Goal: Task Accomplishment & Management: Manage account settings

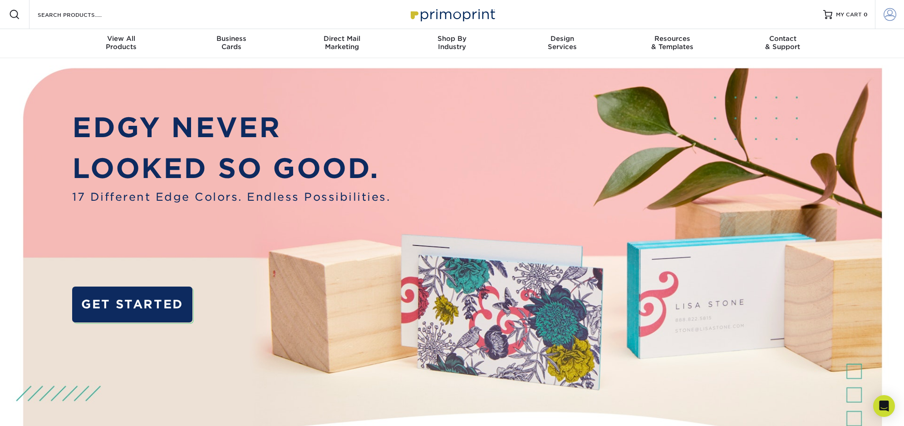
click at [890, 14] on span at bounding box center [889, 14] width 13 height 13
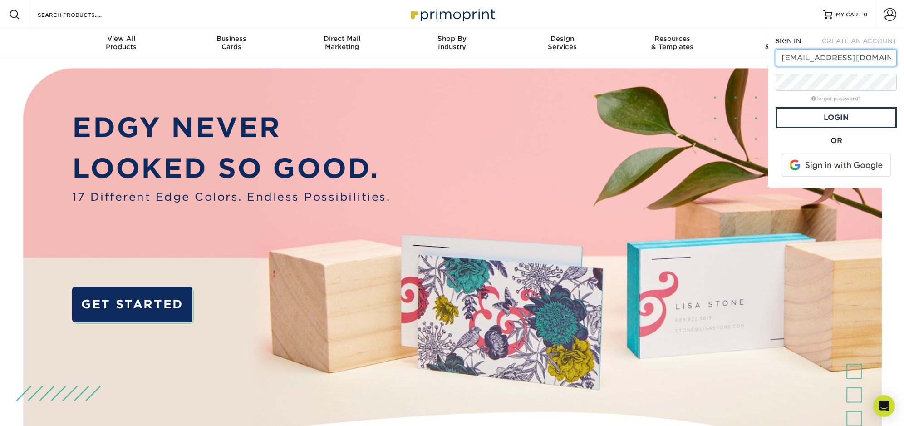
type input "[EMAIL_ADDRESS][DOMAIN_NAME]"
click at [854, 116] on link "Login" at bounding box center [835, 117] width 121 height 21
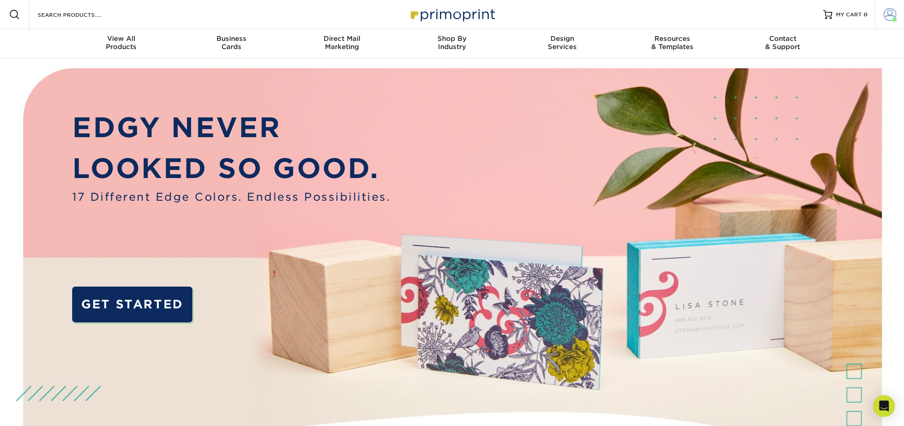
click at [887, 17] on span at bounding box center [889, 14] width 13 height 13
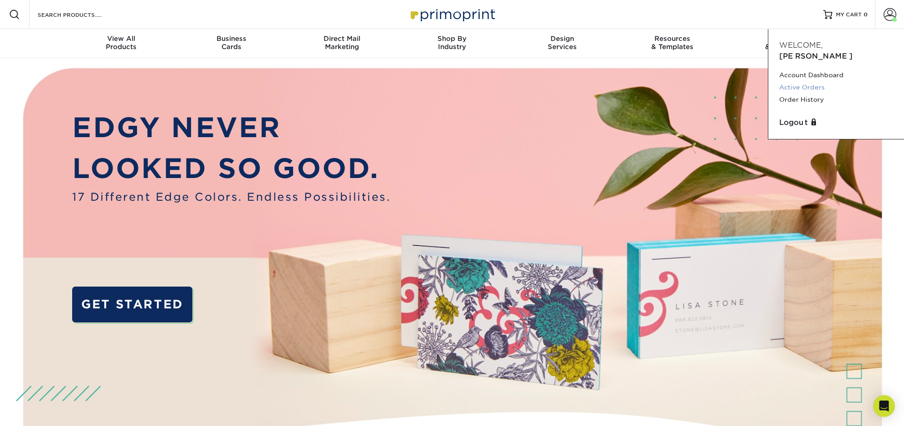
click at [816, 81] on link "Active Orders" at bounding box center [836, 87] width 114 height 12
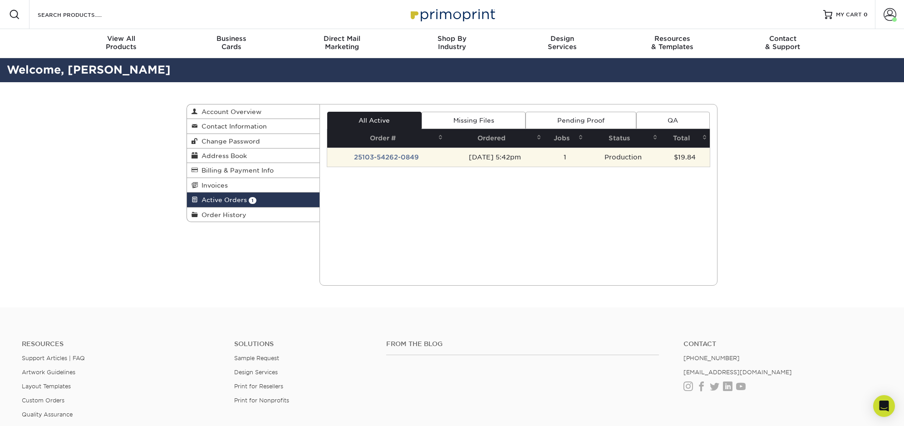
click at [389, 157] on td "25103-54262-0849" at bounding box center [386, 156] width 119 height 19
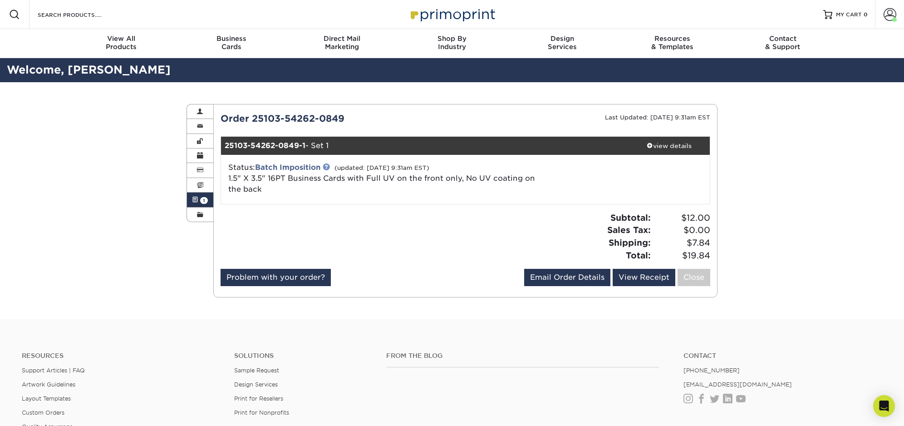
click at [329, 166] on link at bounding box center [326, 166] width 7 height 7
click at [648, 145] on span at bounding box center [650, 145] width 6 height 6
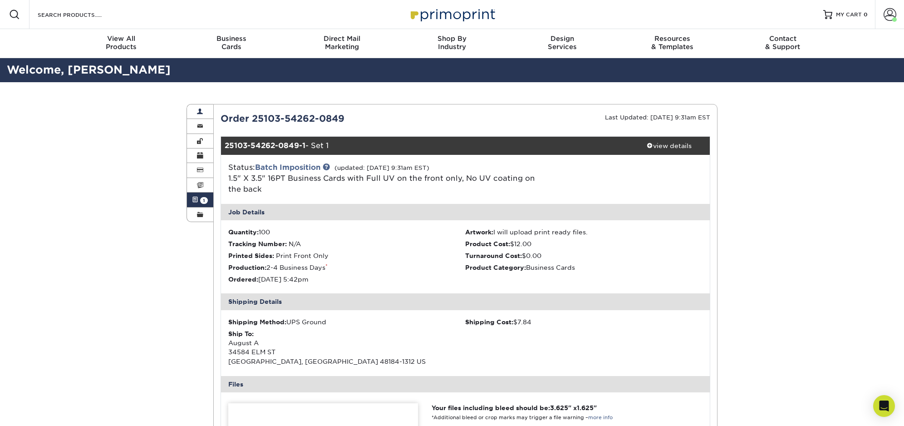
click at [206, 114] on link "Account Overview" at bounding box center [200, 111] width 26 height 15
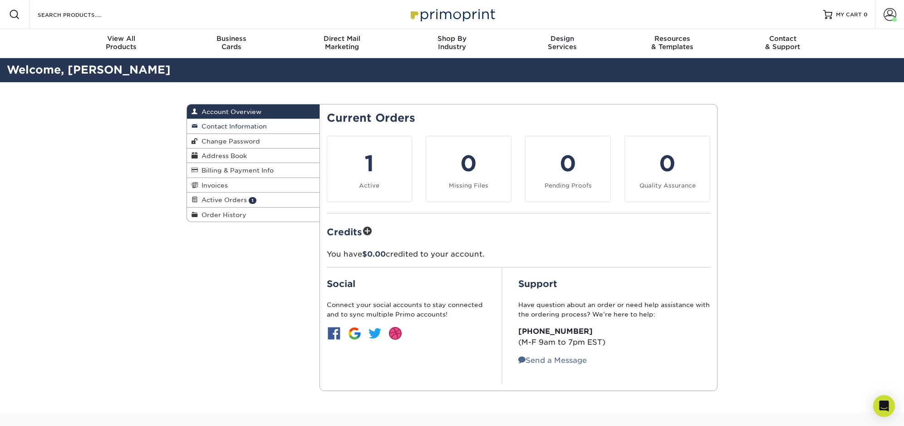
click at [251, 128] on span "Contact Information" at bounding box center [232, 126] width 69 height 7
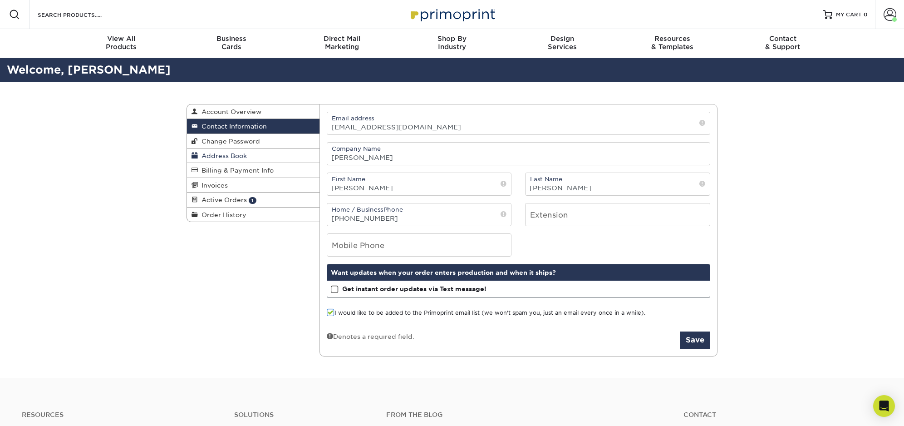
click at [272, 154] on link "Address Book" at bounding box center [253, 155] width 132 height 15
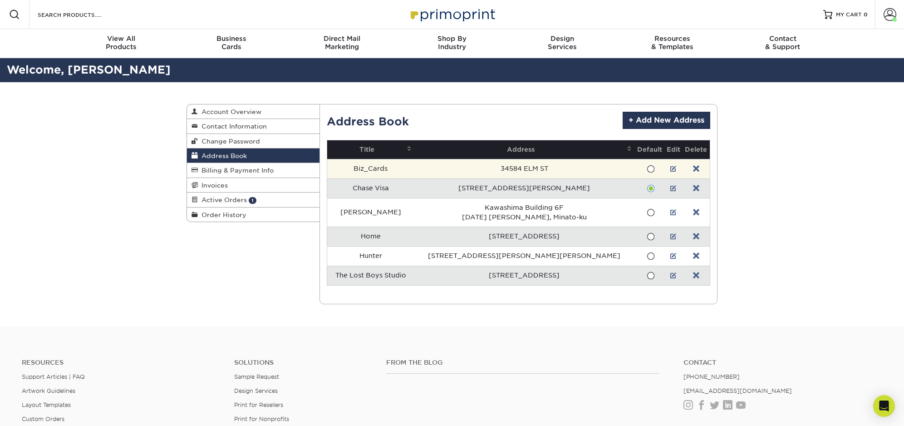
click at [647, 167] on span at bounding box center [651, 169] width 8 height 9
click at [0, 0] on input "radio" at bounding box center [0, 0] width 0 height 0
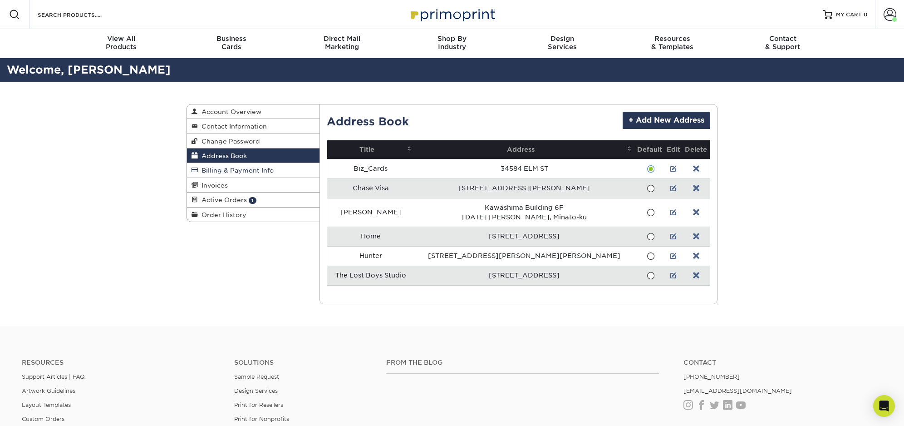
click at [245, 172] on span "Billing & Payment Info" at bounding box center [236, 170] width 76 height 7
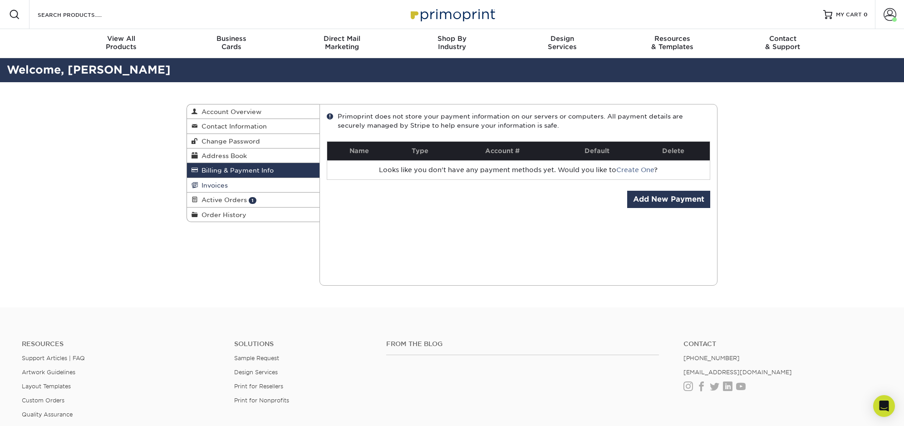
click at [276, 183] on link "Invoices" at bounding box center [253, 185] width 132 height 15
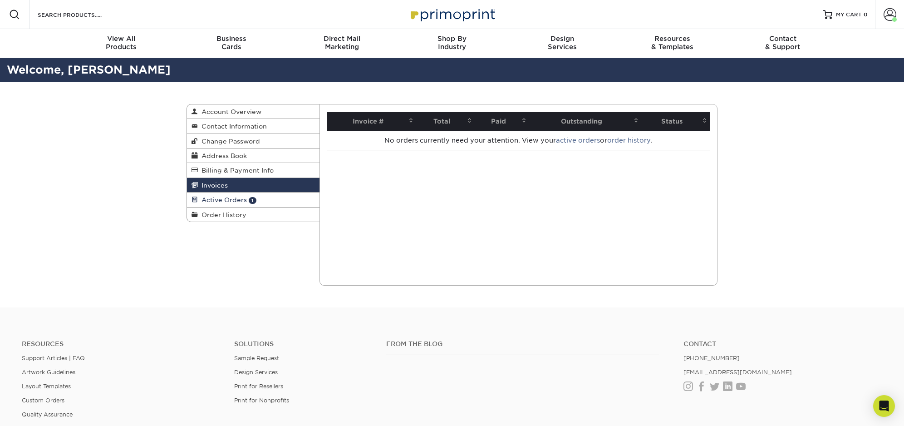
click at [277, 196] on link "Active Orders 1" at bounding box center [253, 199] width 132 height 15
